Goal: Task Accomplishment & Management: Manage account settings

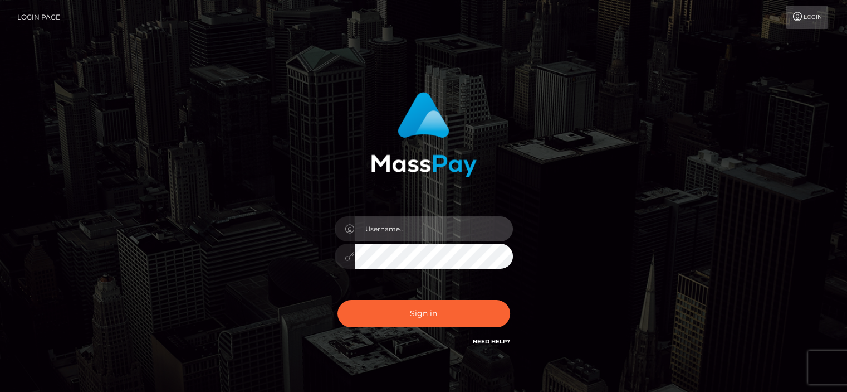
click at [420, 224] on input "text" at bounding box center [434, 228] width 158 height 25
click at [419, 222] on input "text" at bounding box center [434, 228] width 158 height 25
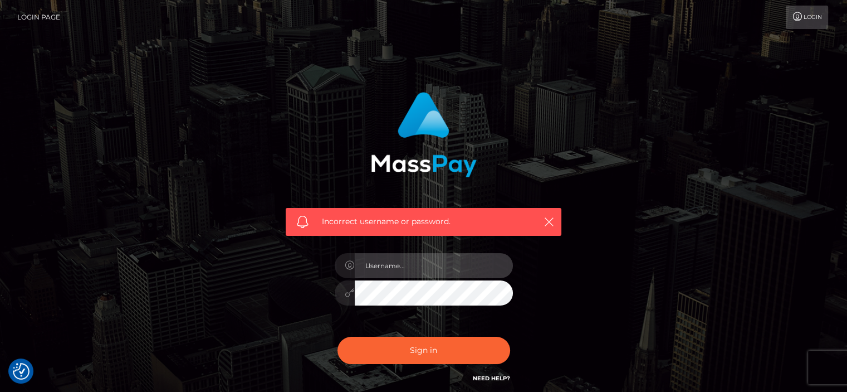
click at [414, 265] on input "text" at bounding box center [434, 265] width 158 height 25
type input "[EMAIL_ADDRESS][DOMAIN_NAME]"
click at [289, 272] on div "Incorrect username or password. [EMAIL_ADDRESS][DOMAIN_NAME]" at bounding box center [423, 238] width 292 height 309
click at [338, 336] on button "Sign in" at bounding box center [424, 349] width 173 height 27
click at [407, 264] on input "text" at bounding box center [434, 265] width 158 height 25
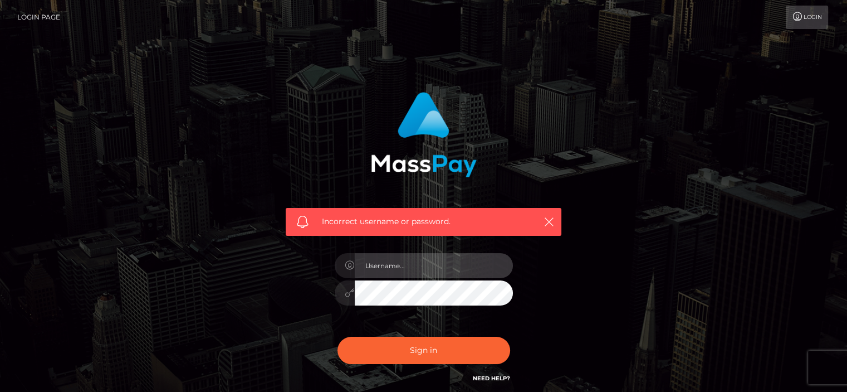
click at [407, 264] on input "text" at bounding box center [434, 265] width 158 height 25
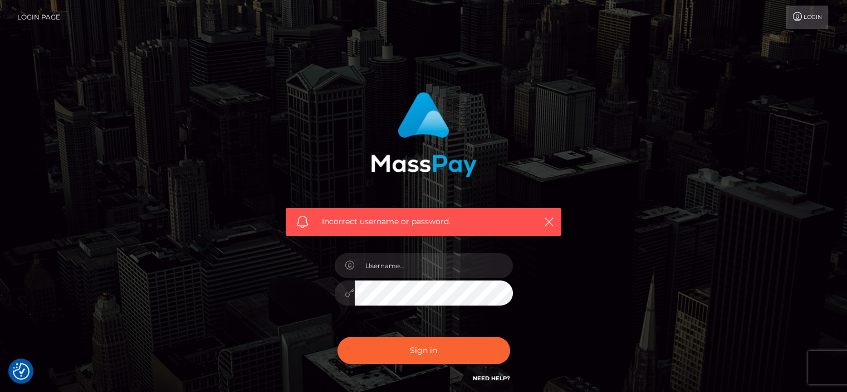
click at [690, 265] on div "Incorrect username or password." at bounding box center [423, 244] width 635 height 320
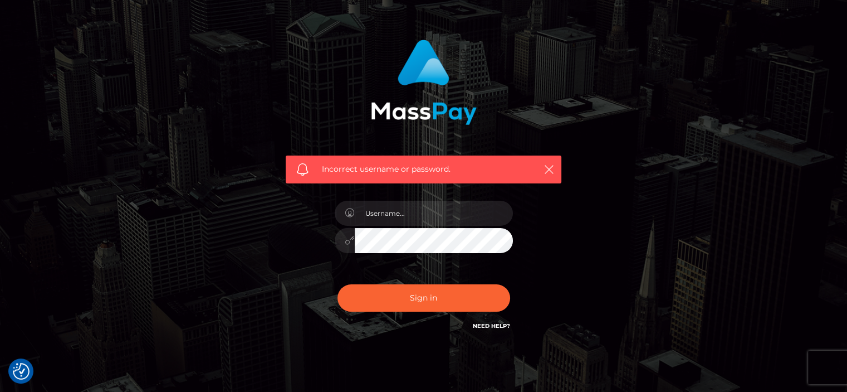
scroll to position [95, 0]
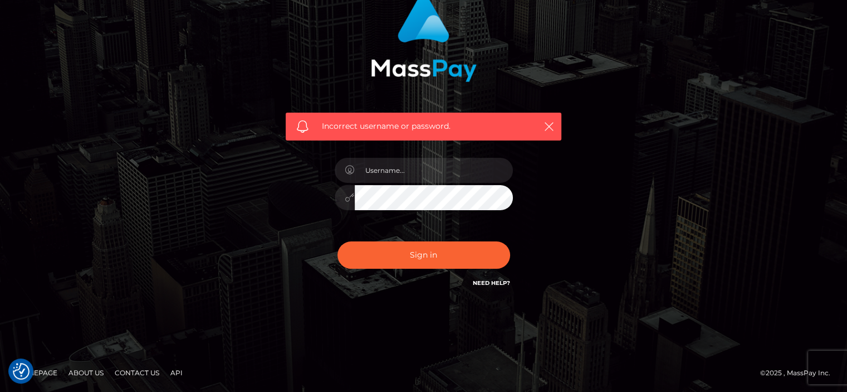
click at [500, 280] on link "Need Help?" at bounding box center [491, 282] width 37 height 7
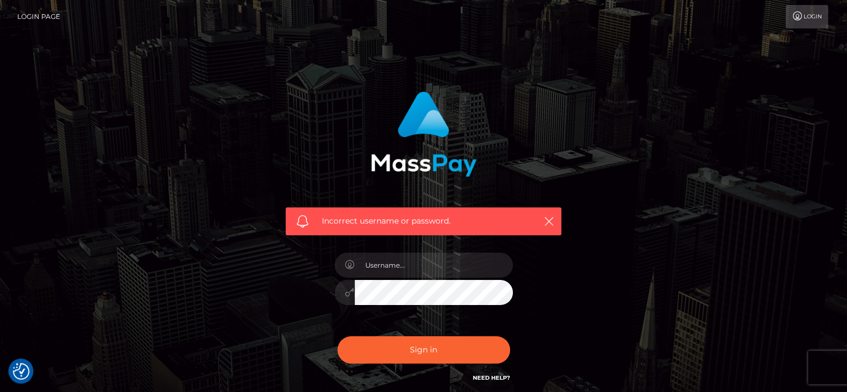
scroll to position [0, 0]
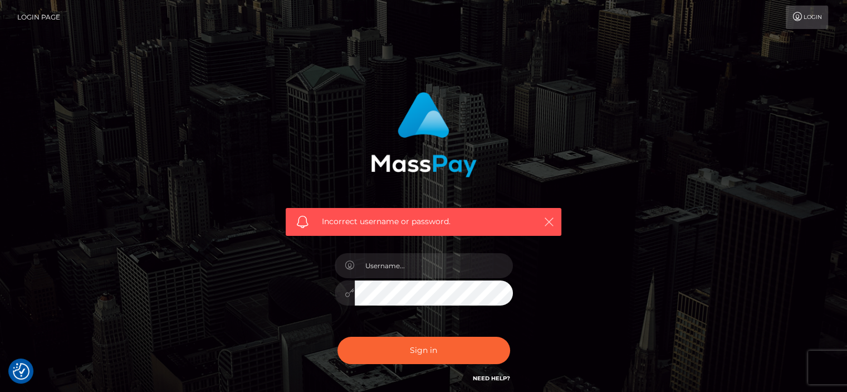
click at [553, 222] on icon "button" at bounding box center [549, 221] width 11 height 11
click at [405, 263] on input "text" at bounding box center [434, 265] width 158 height 25
type input "[EMAIL_ADDRESS][DOMAIN_NAME]"
click at [208, 278] on div "Incorrect username or password. [EMAIL_ADDRESS][DOMAIN_NAME]" at bounding box center [423, 244] width 635 height 320
click at [338, 336] on button "Sign in" at bounding box center [424, 349] width 173 height 27
